Goal: Task Accomplishment & Management: Manage account settings

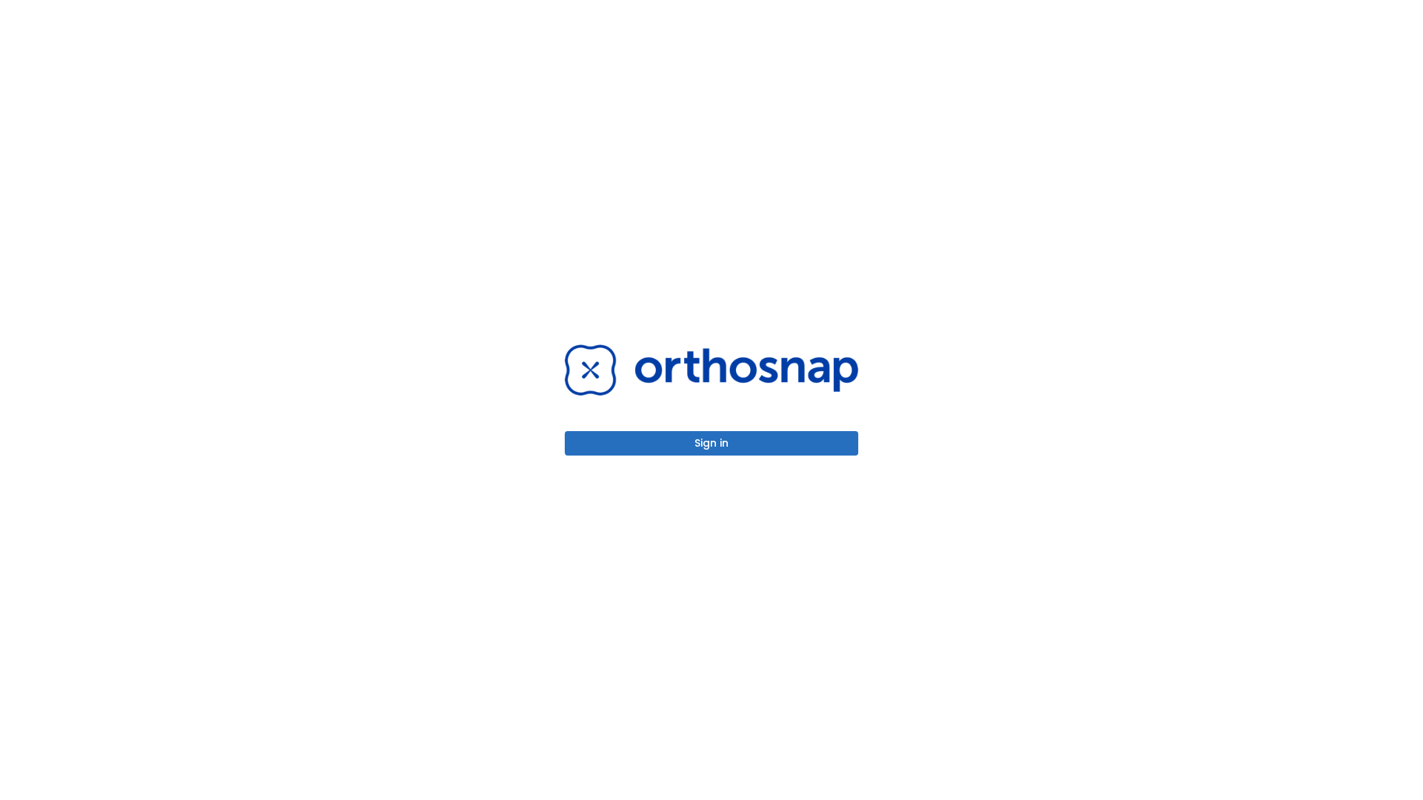
click at [712, 443] on button "Sign in" at bounding box center [711, 443] width 293 height 24
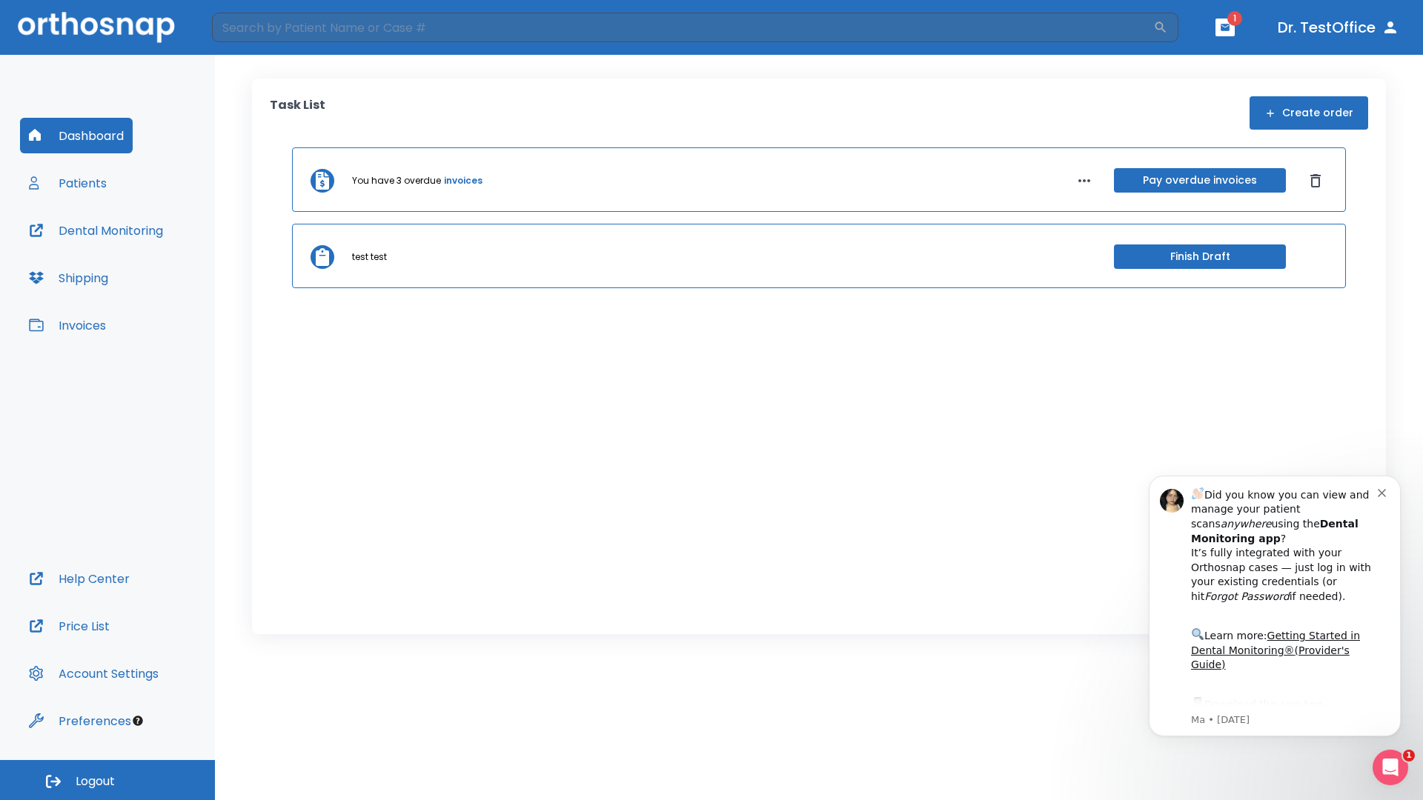
click at [107, 780] on span "Logout" at bounding box center [95, 782] width 39 height 16
